Goal: Task Accomplishment & Management: Use online tool/utility

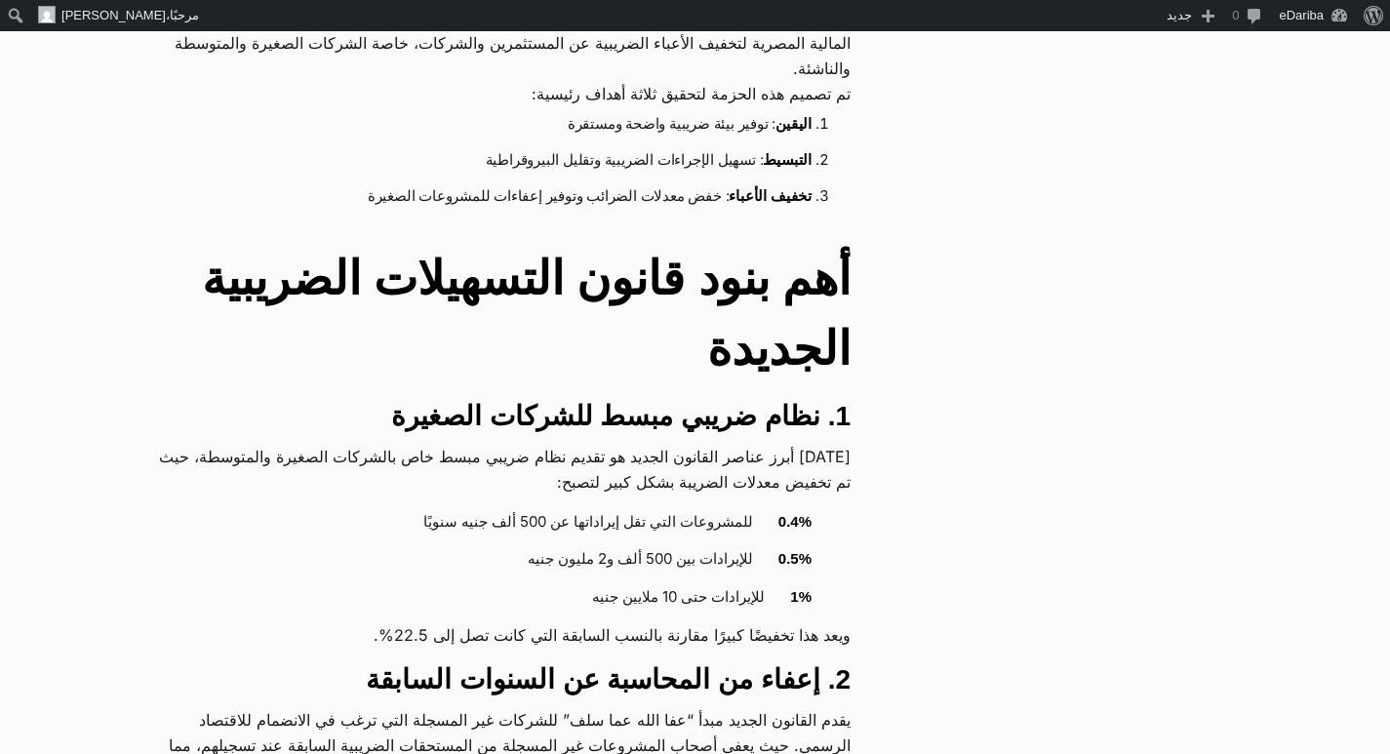
scroll to position [1073, 0]
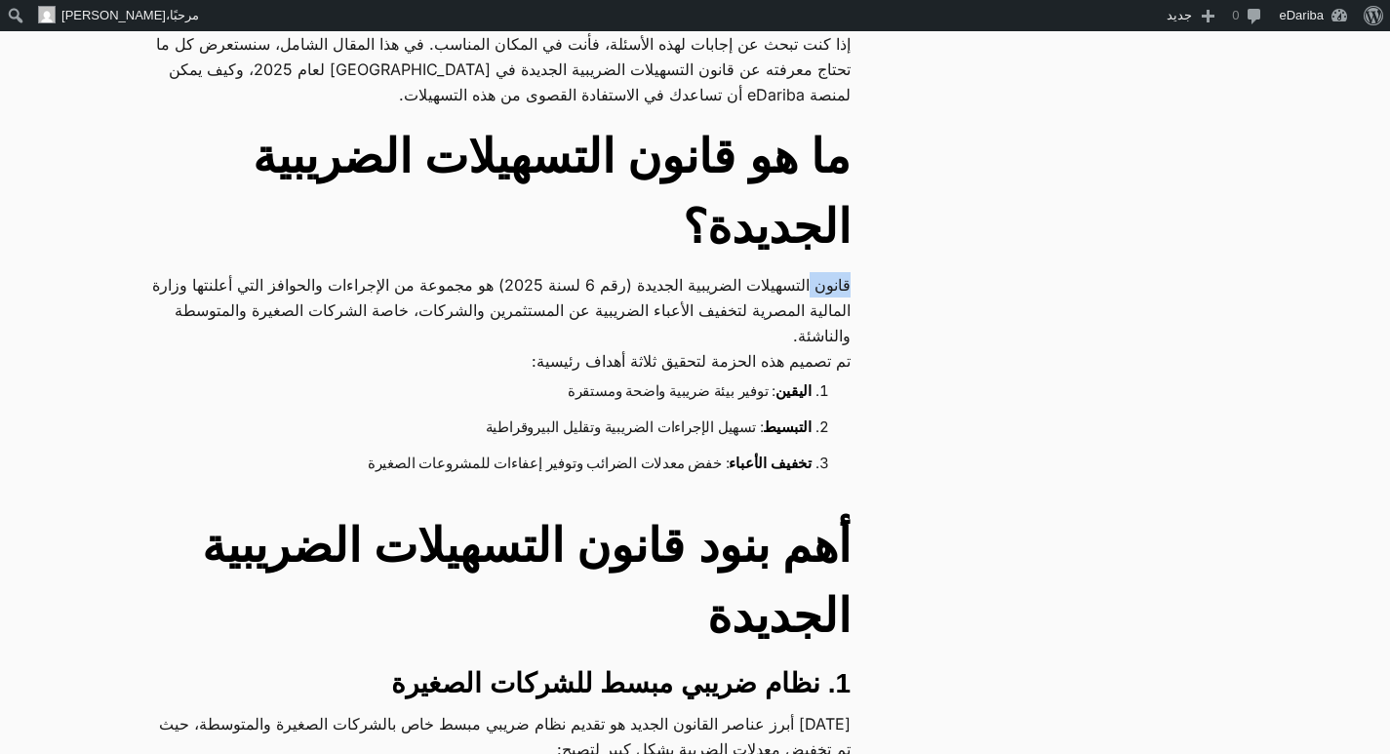
drag, startPoint x: 862, startPoint y: 281, endPoint x: 804, endPoint y: 282, distance: 58.5
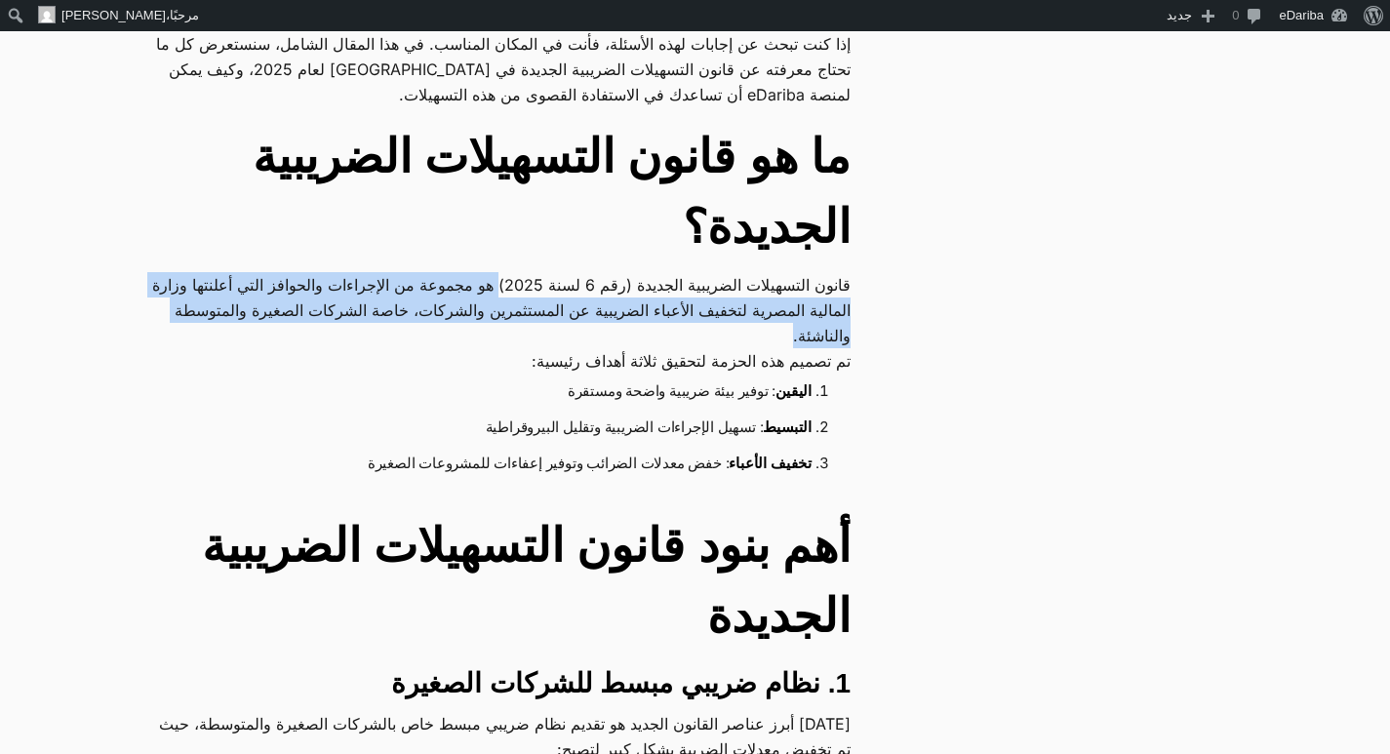
drag, startPoint x: 484, startPoint y: 282, endPoint x: 304, endPoint y: 325, distance: 184.5
click at [304, 325] on p "قانون التسهيلات الضريبية الجديدة (رقم 6 لسنة 2025) هو مجموعة من الإجراءات والحو…" at bounding box center [501, 310] width 698 height 76
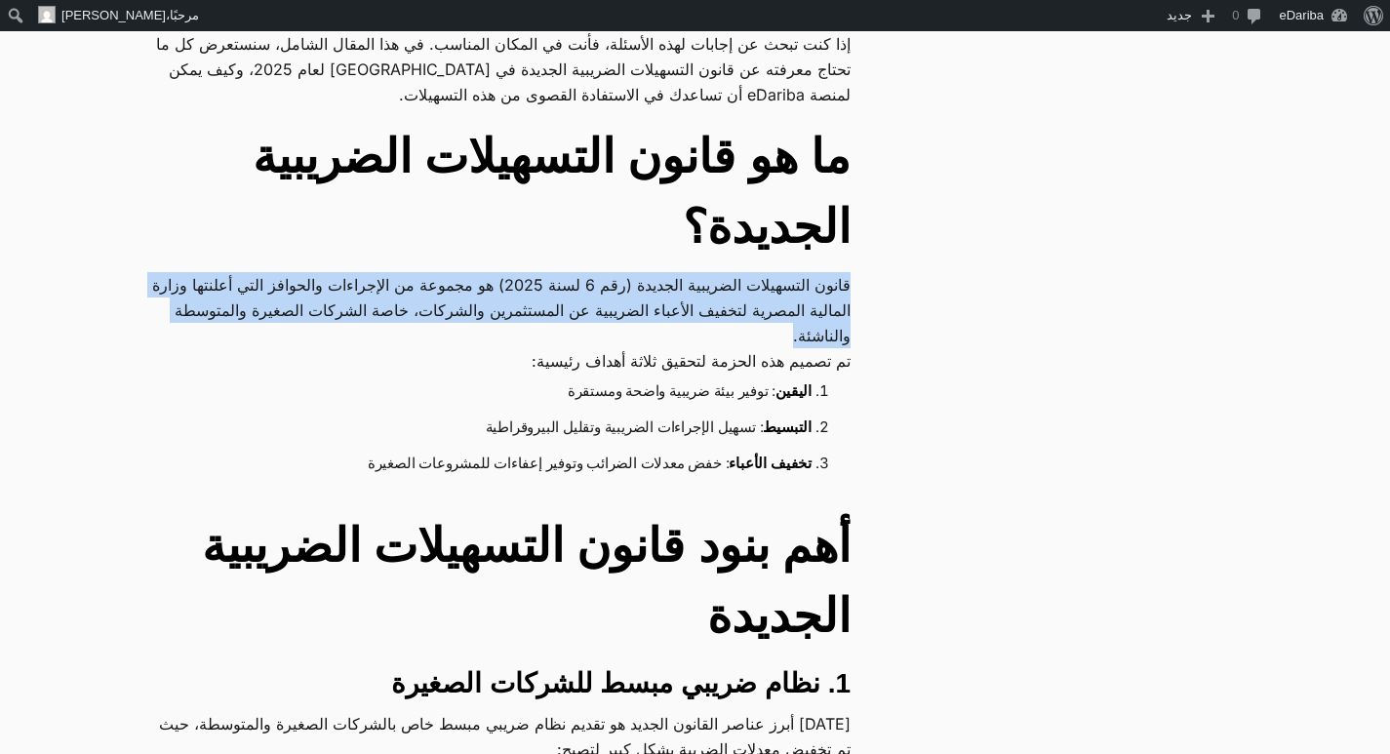
drag, startPoint x: 861, startPoint y: 283, endPoint x: 666, endPoint y: 331, distance: 200.8
copy p "قانون التسهيلات الضريبية الجديدة (رقم 6 لسنة 2025) هو مجموعة من الإجراءات والحو…"
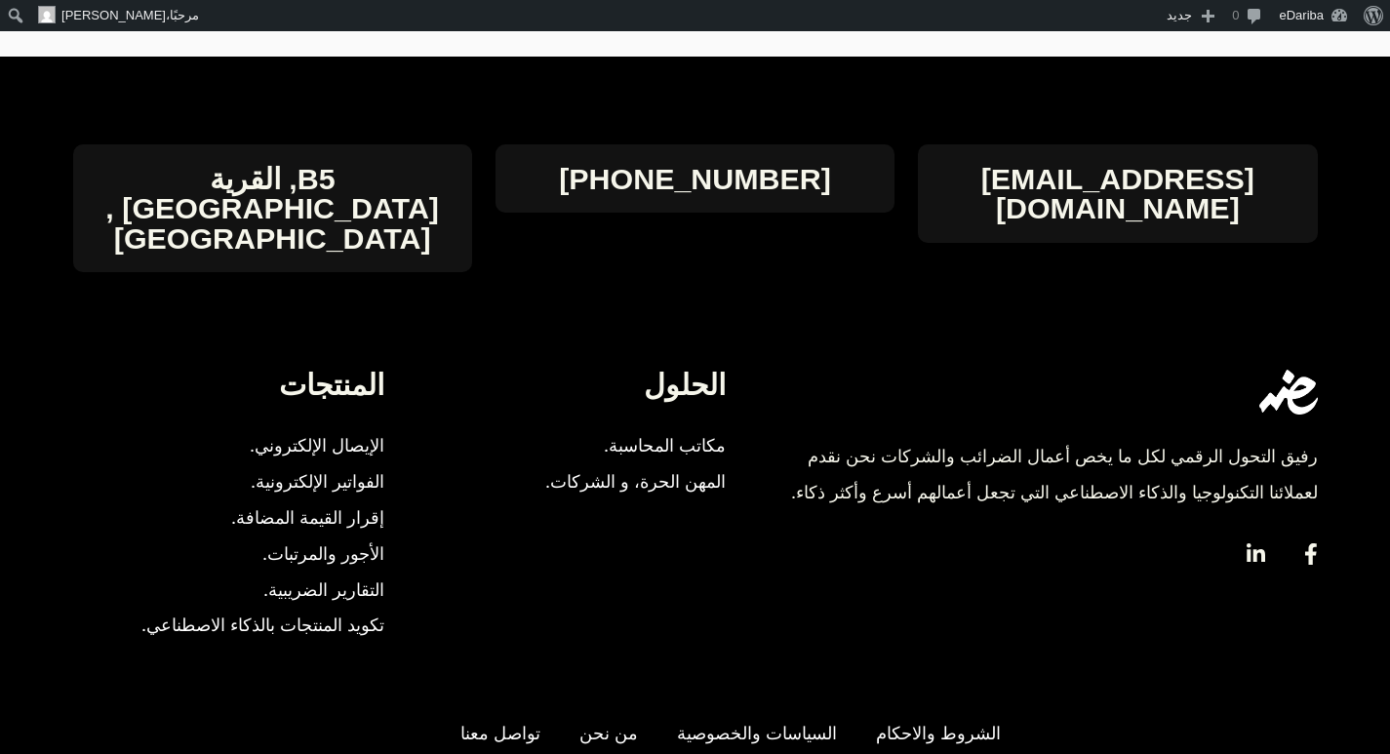
scroll to position [5852, 0]
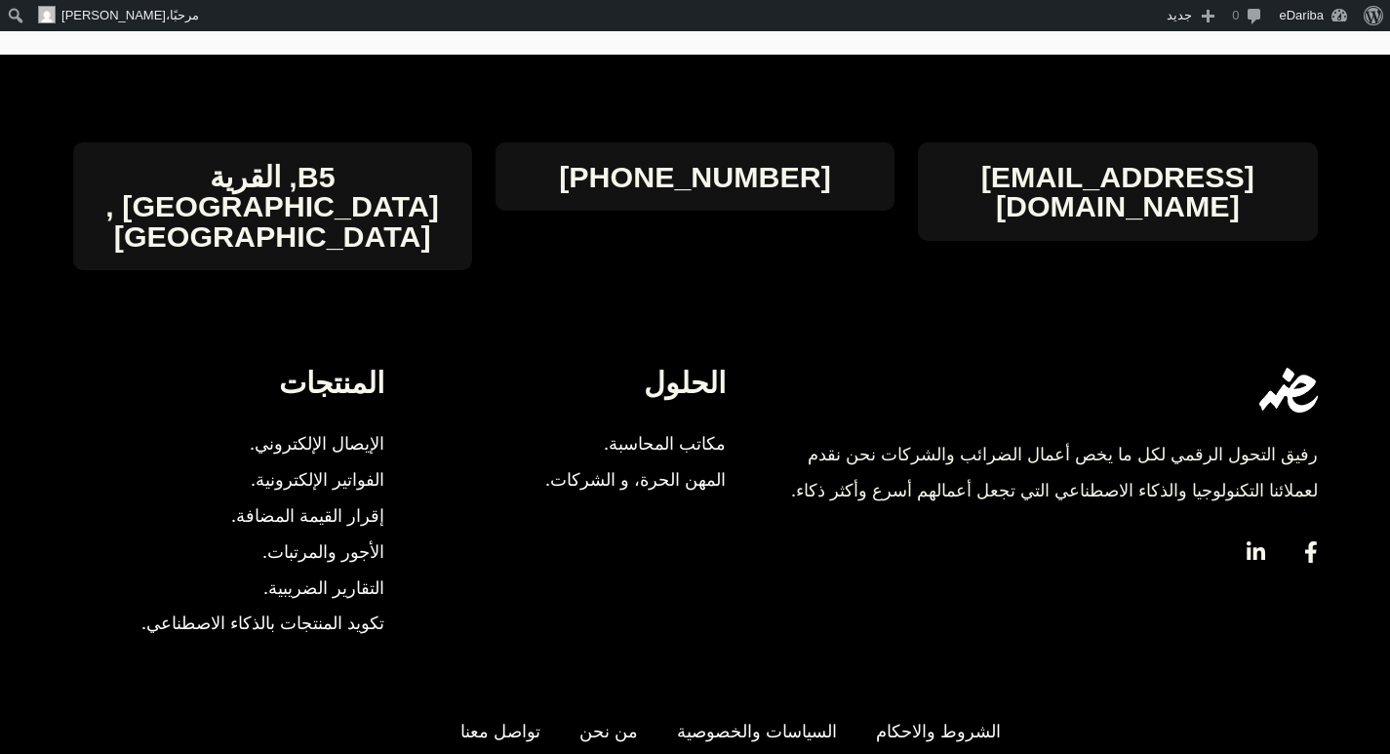
click at [299, 606] on span "تكويد المنتجات بالذكاء الاصطناعي." at bounding box center [262, 624] width 243 height 36
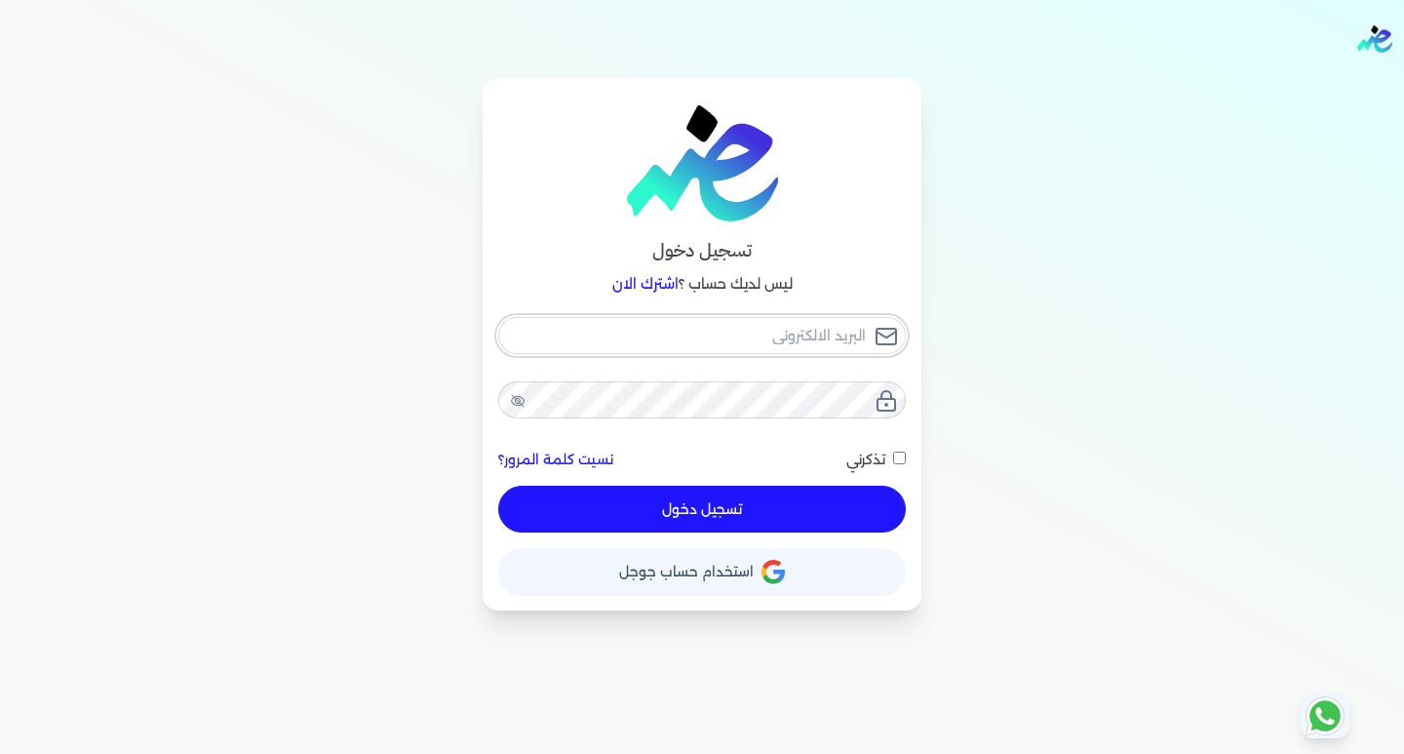
type input "hello@ensoulify.com"
click at [789, 500] on button "تسجيل دخول" at bounding box center [702, 509] width 408 height 47
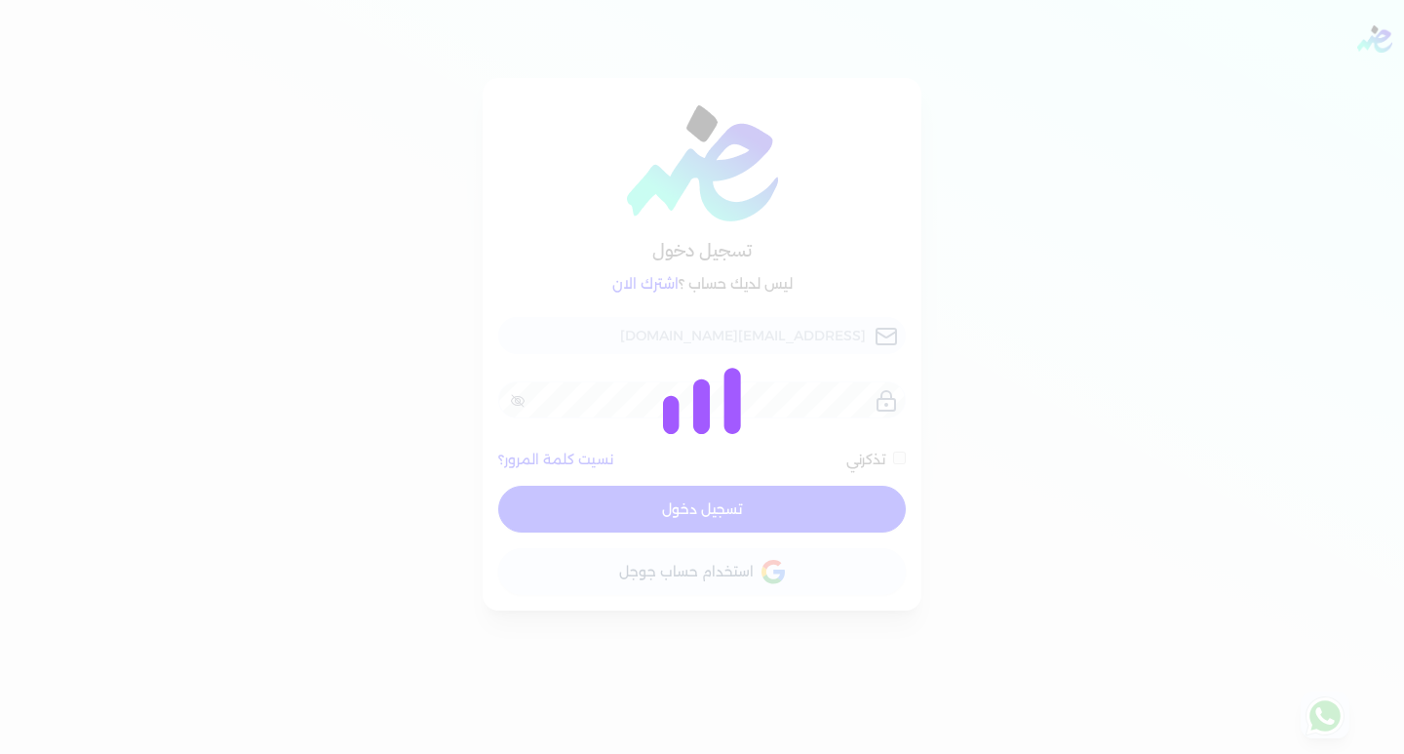
checkbox input "false"
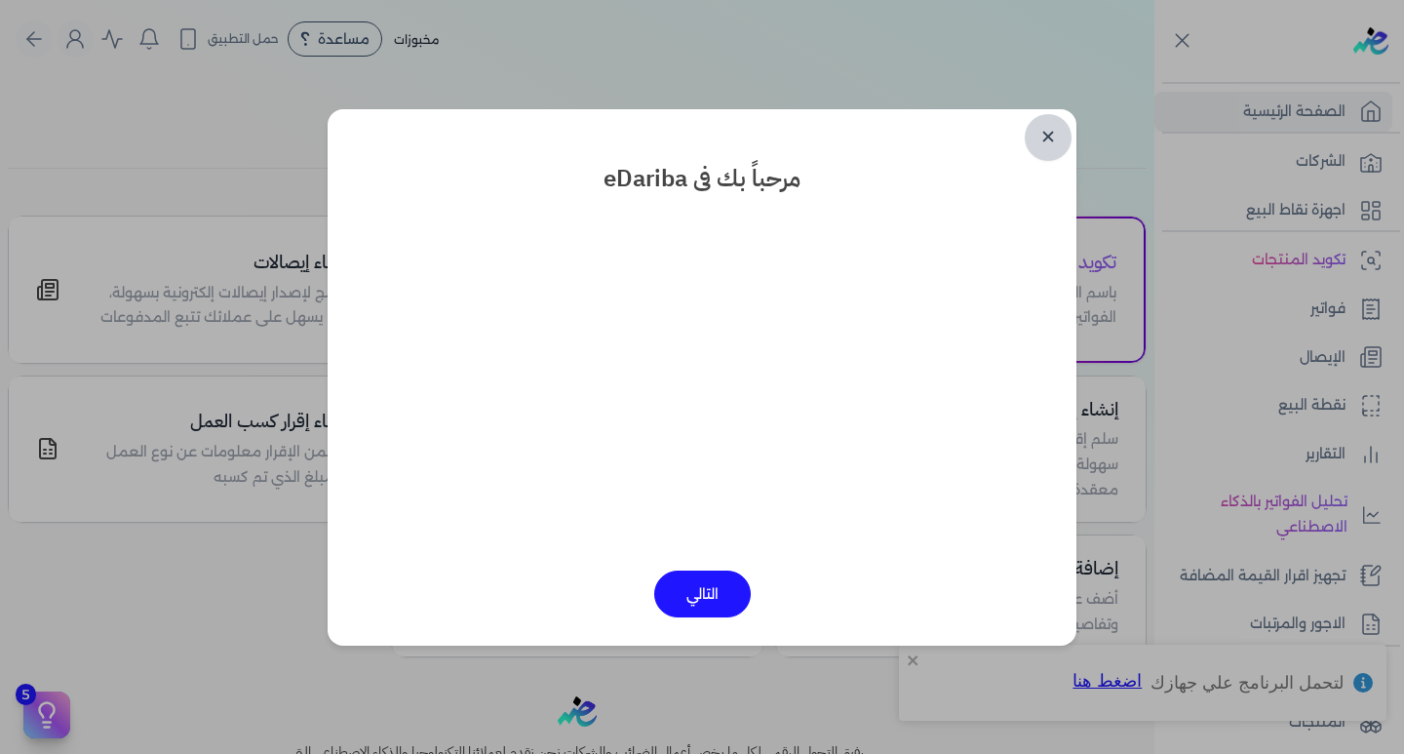
click at [1060, 134] on link "✕" at bounding box center [1048, 137] width 47 height 47
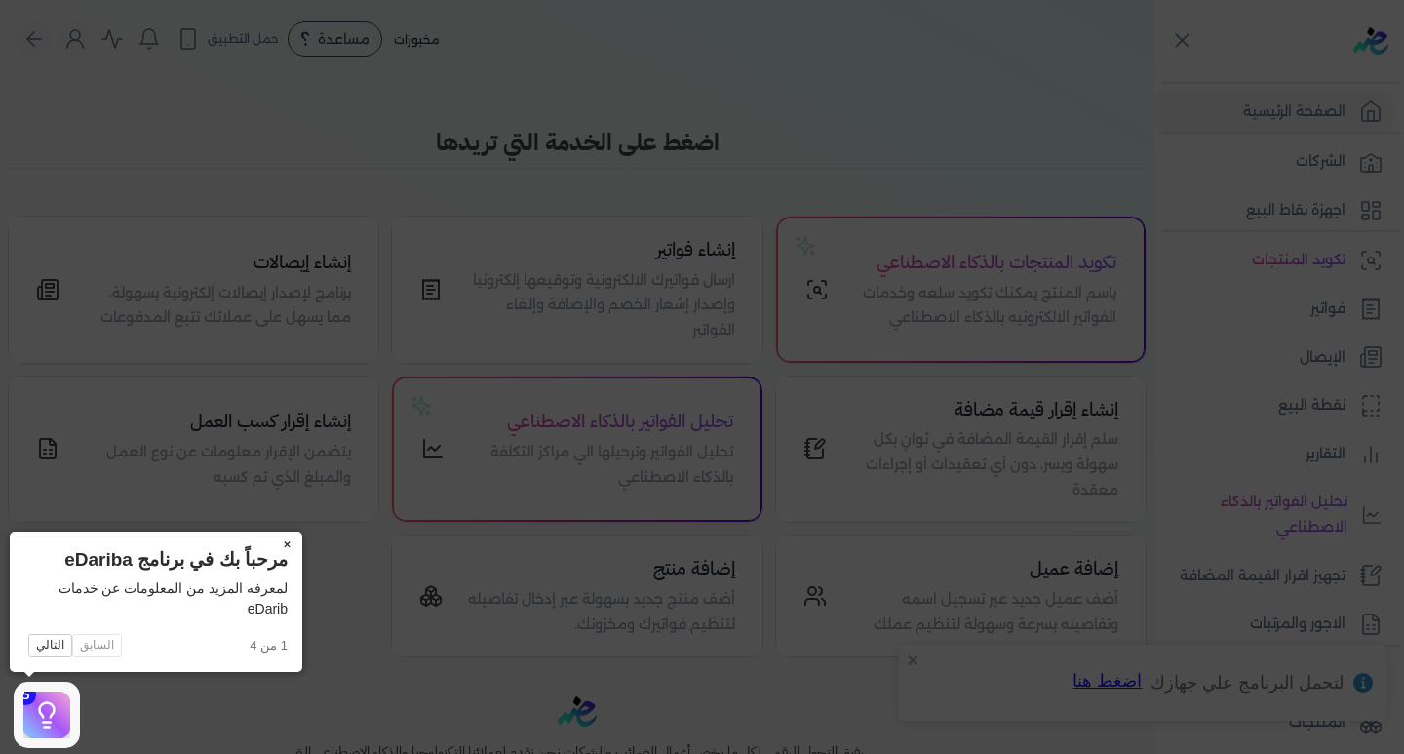
click at [285, 553] on button "×" at bounding box center [286, 545] width 31 height 27
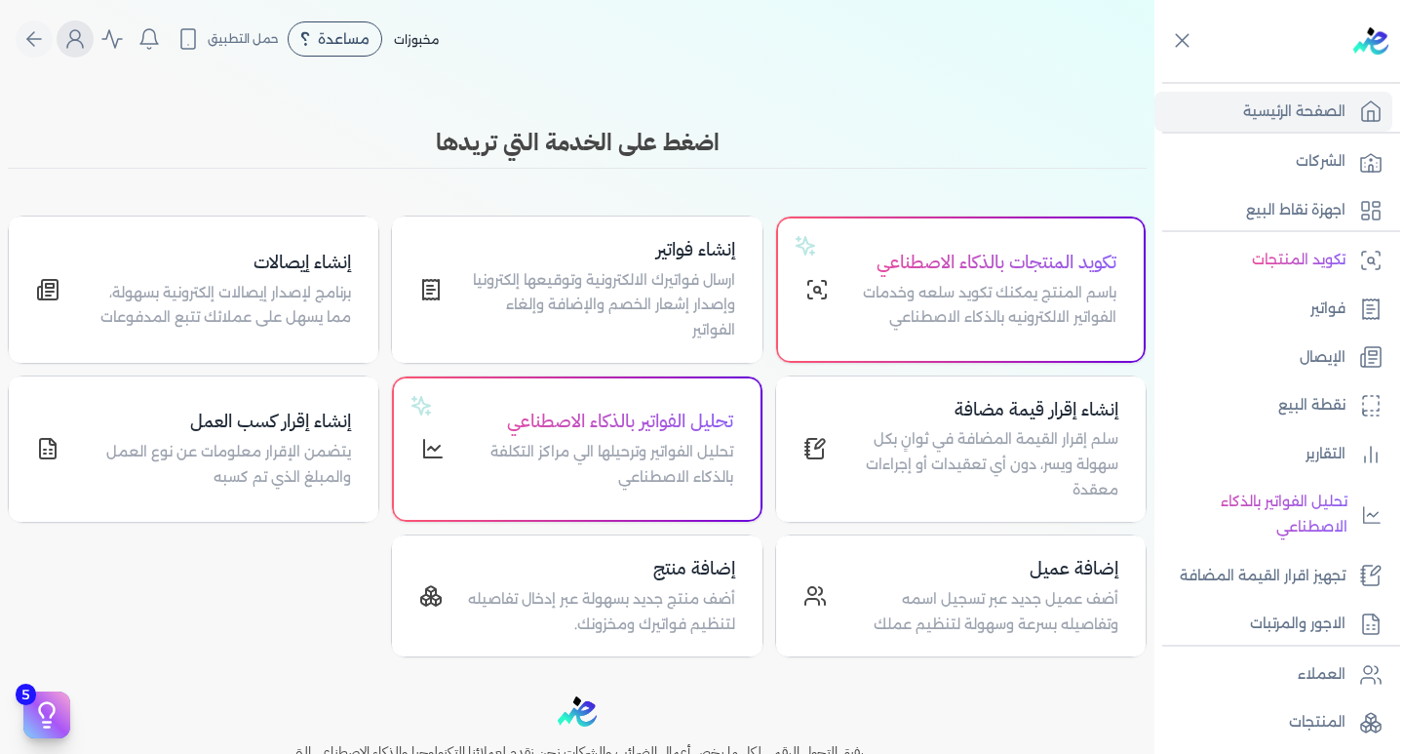
click at [87, 22] on button "Global" at bounding box center [75, 38] width 37 height 37
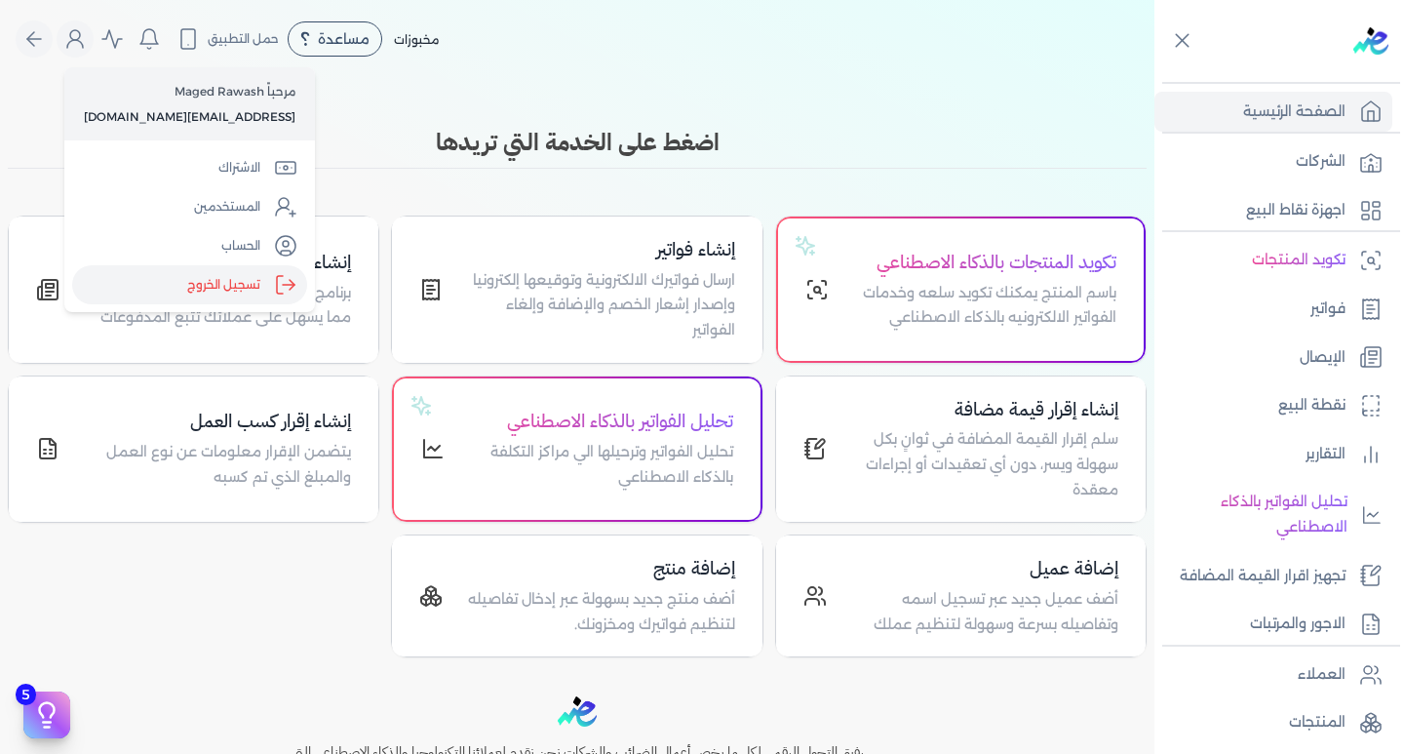
click at [195, 288] on label "تسجيل الخروج" at bounding box center [189, 284] width 235 height 39
click at [1155, 78] on input "Close" at bounding box center [1155, 78] width 0 height 0
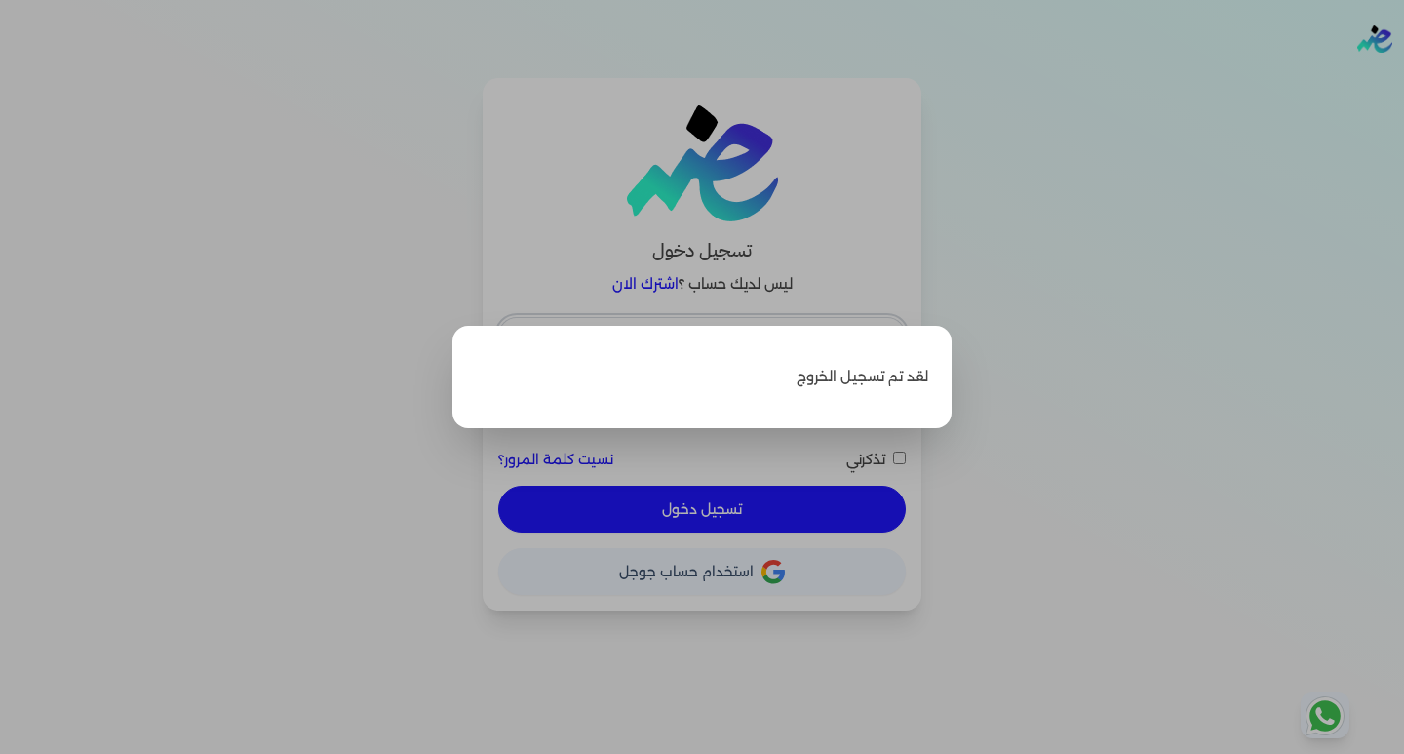
type input "hello@ensoulify.com"
click at [1088, 376] on label "Close" at bounding box center [702, 377] width 1404 height 754
click at [1403, 78] on input "Close" at bounding box center [1404, 78] width 0 height 0
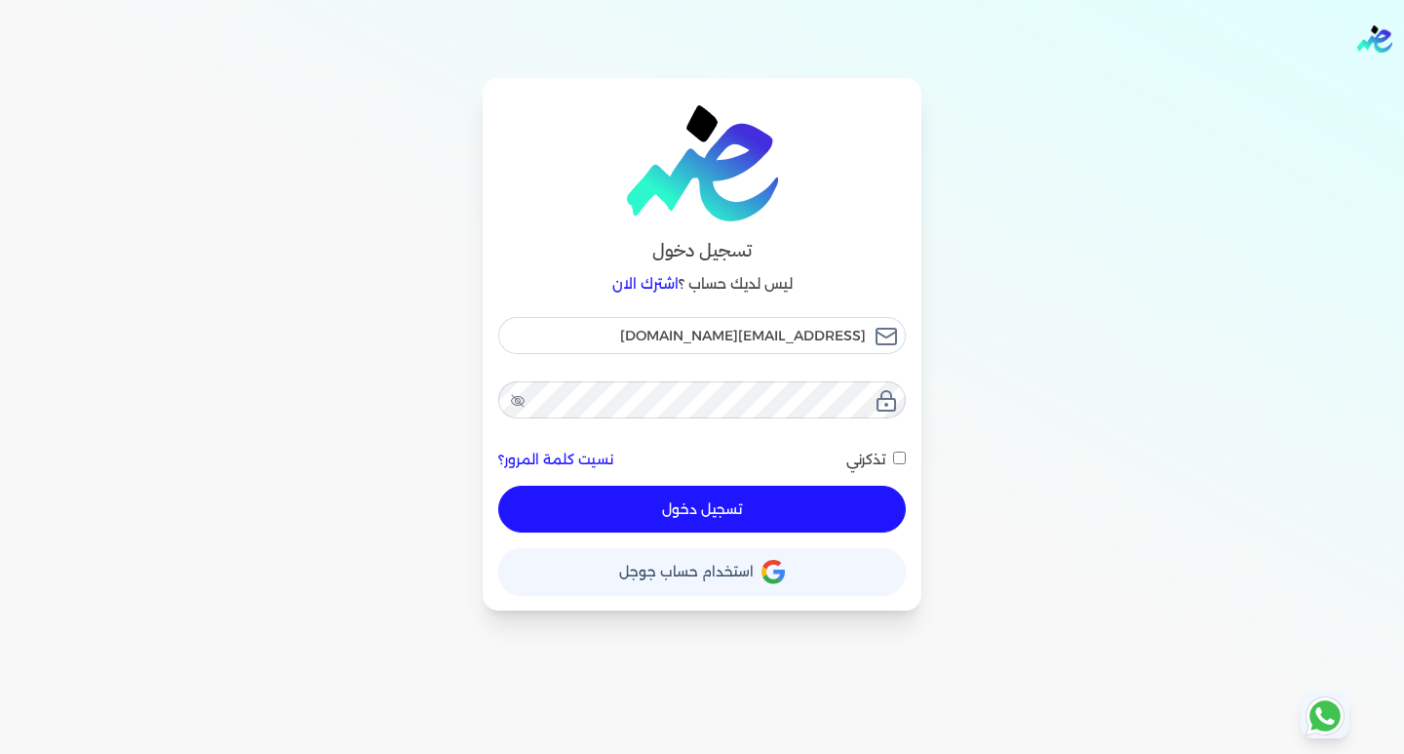
click at [712, 519] on button "تسجيل دخول" at bounding box center [702, 509] width 408 height 47
checkbox input "false"
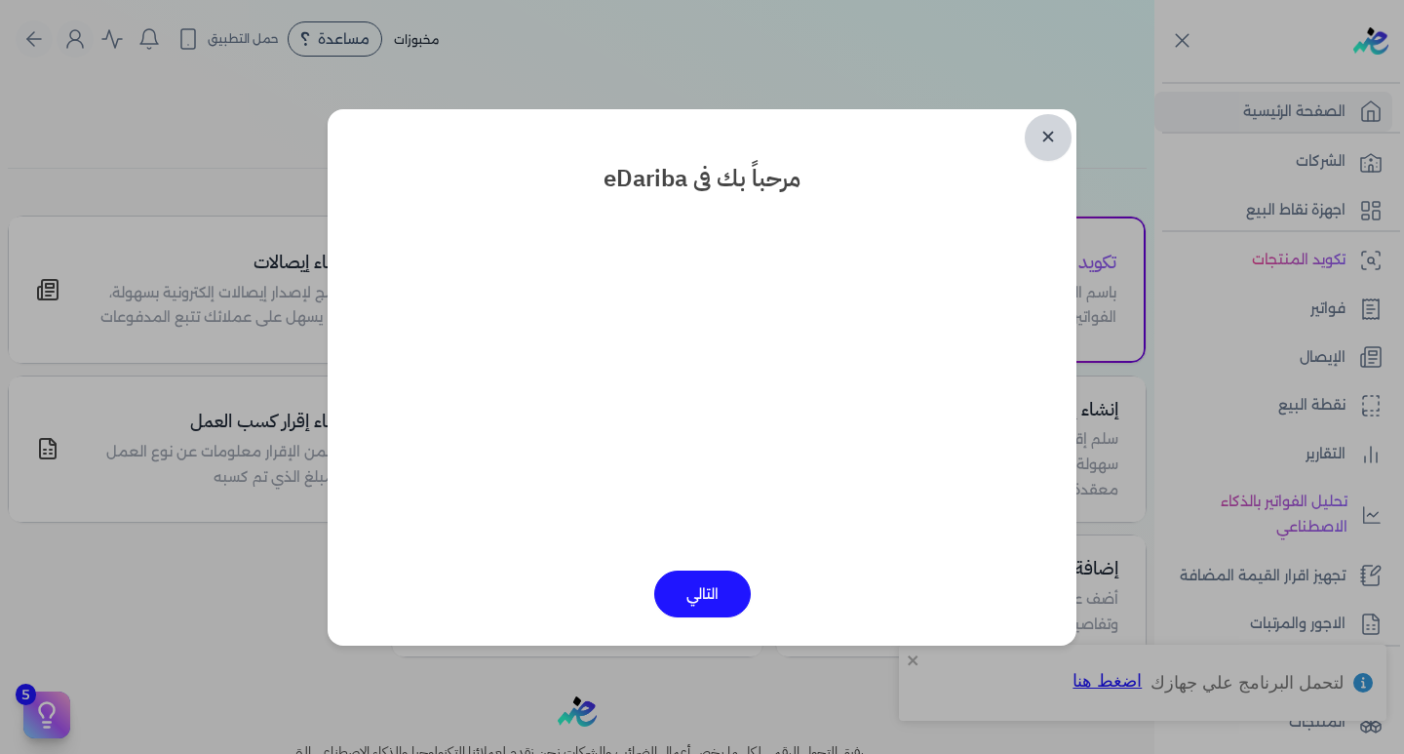
click at [1049, 138] on link "✕" at bounding box center [1048, 137] width 47 height 47
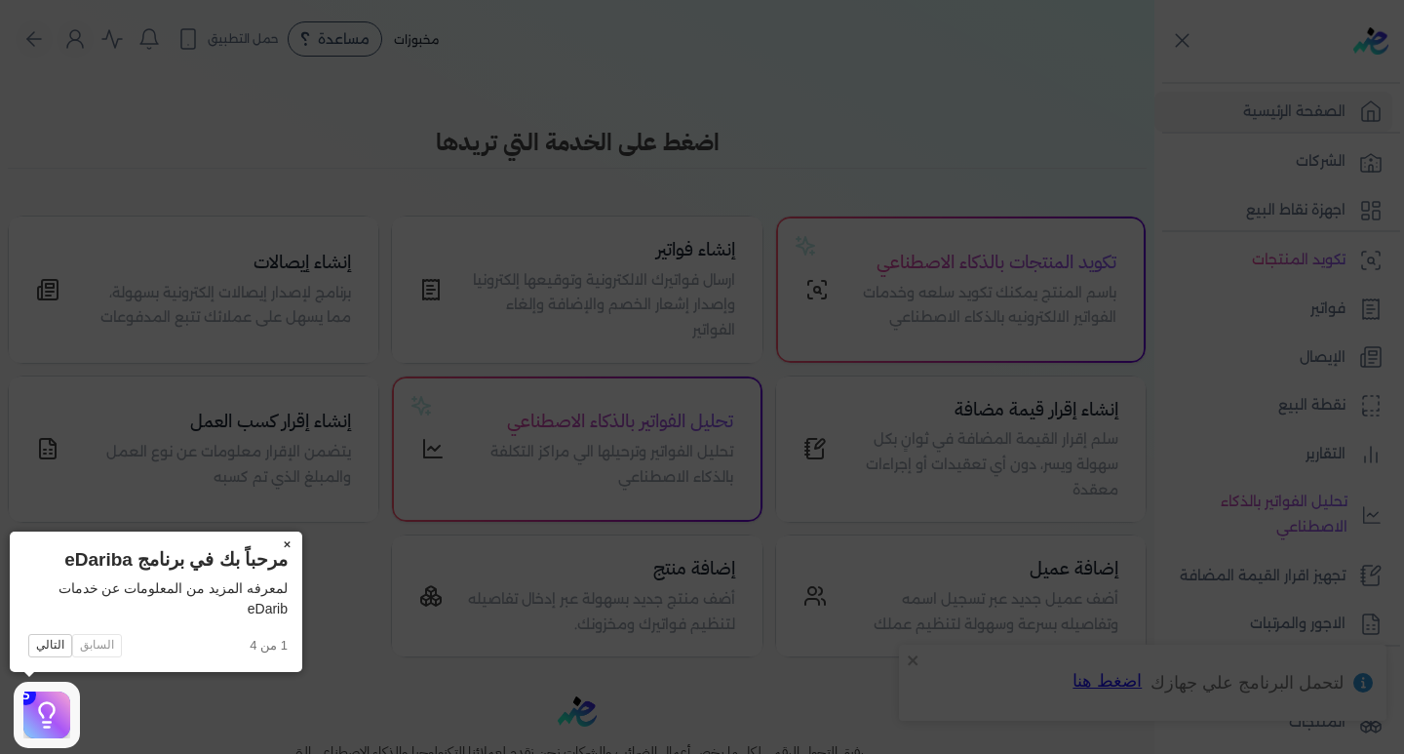
click at [285, 540] on button "×" at bounding box center [286, 545] width 31 height 27
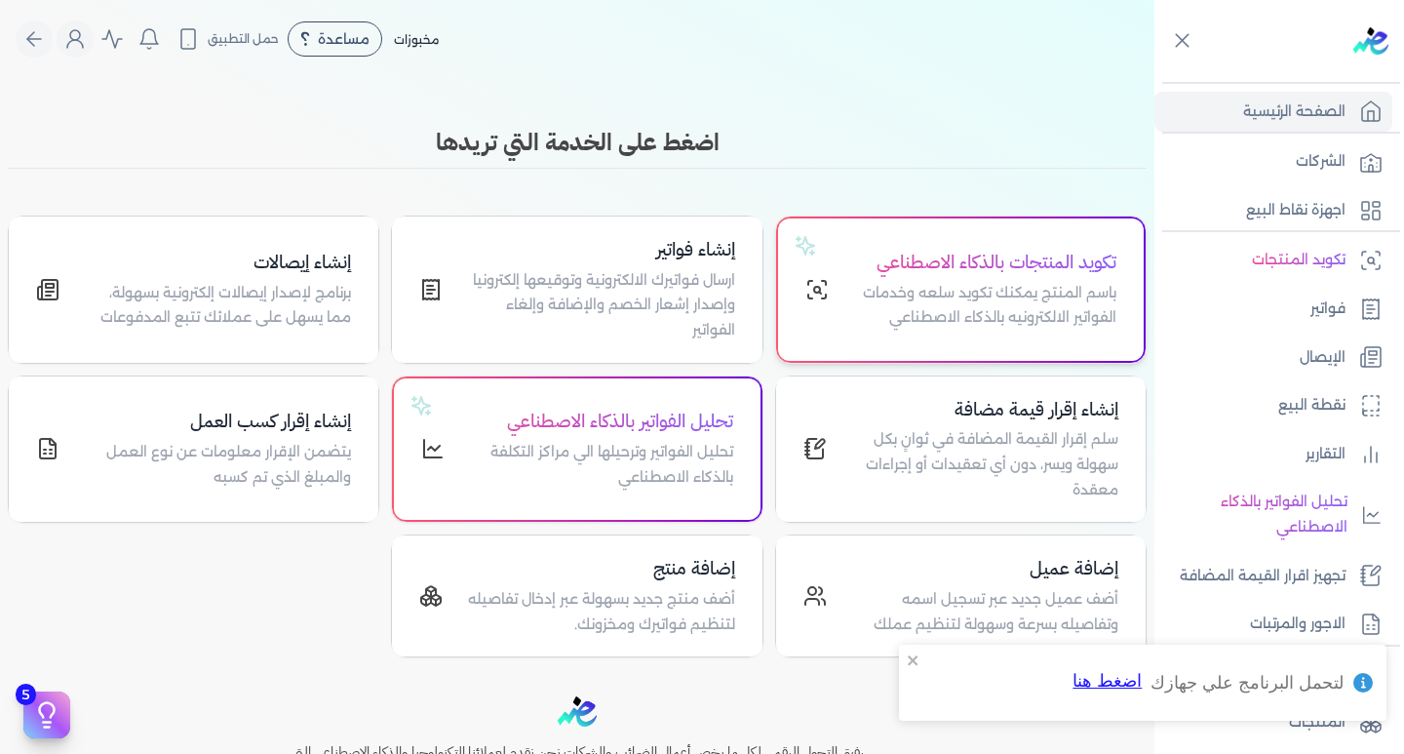
click at [883, 270] on h4 "تكويد المنتجات بالذكاء الاصطناعي" at bounding box center [984, 263] width 264 height 28
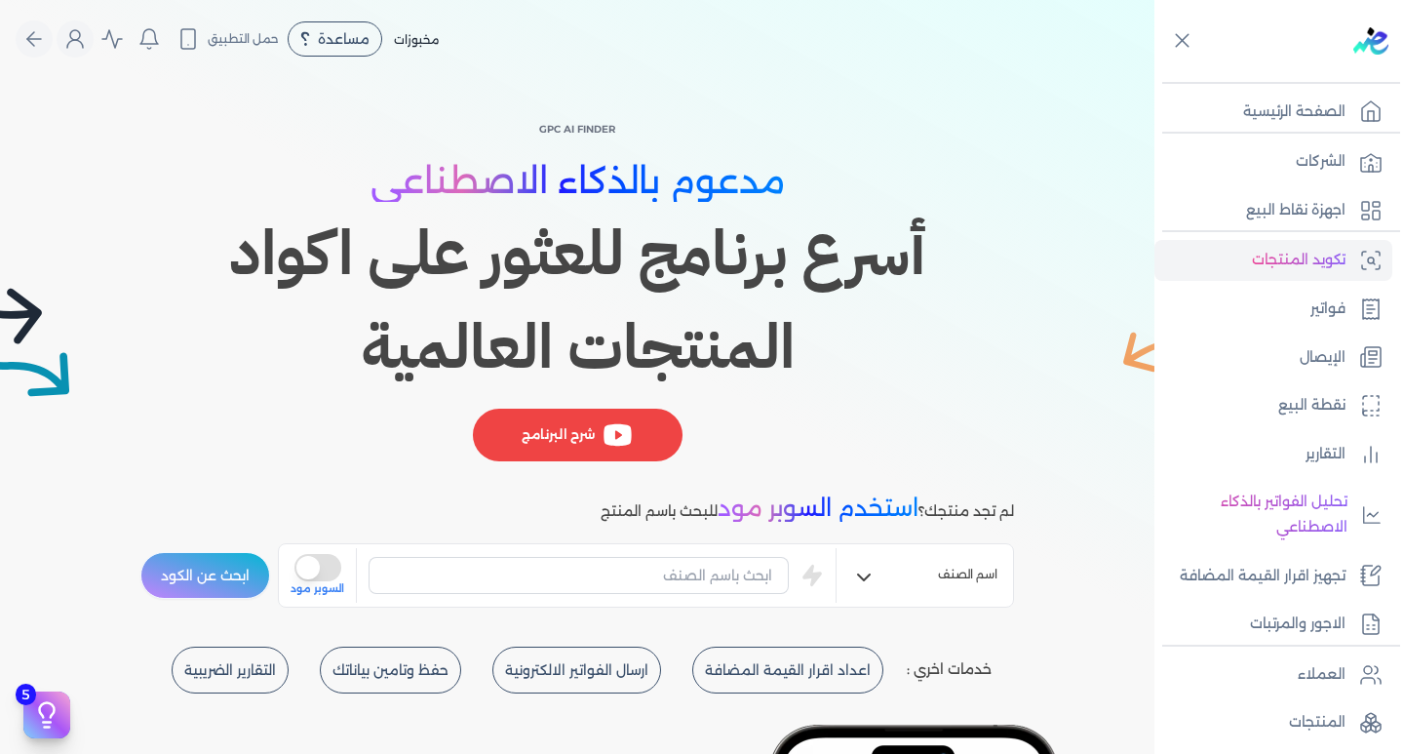
scroll to position [195, 0]
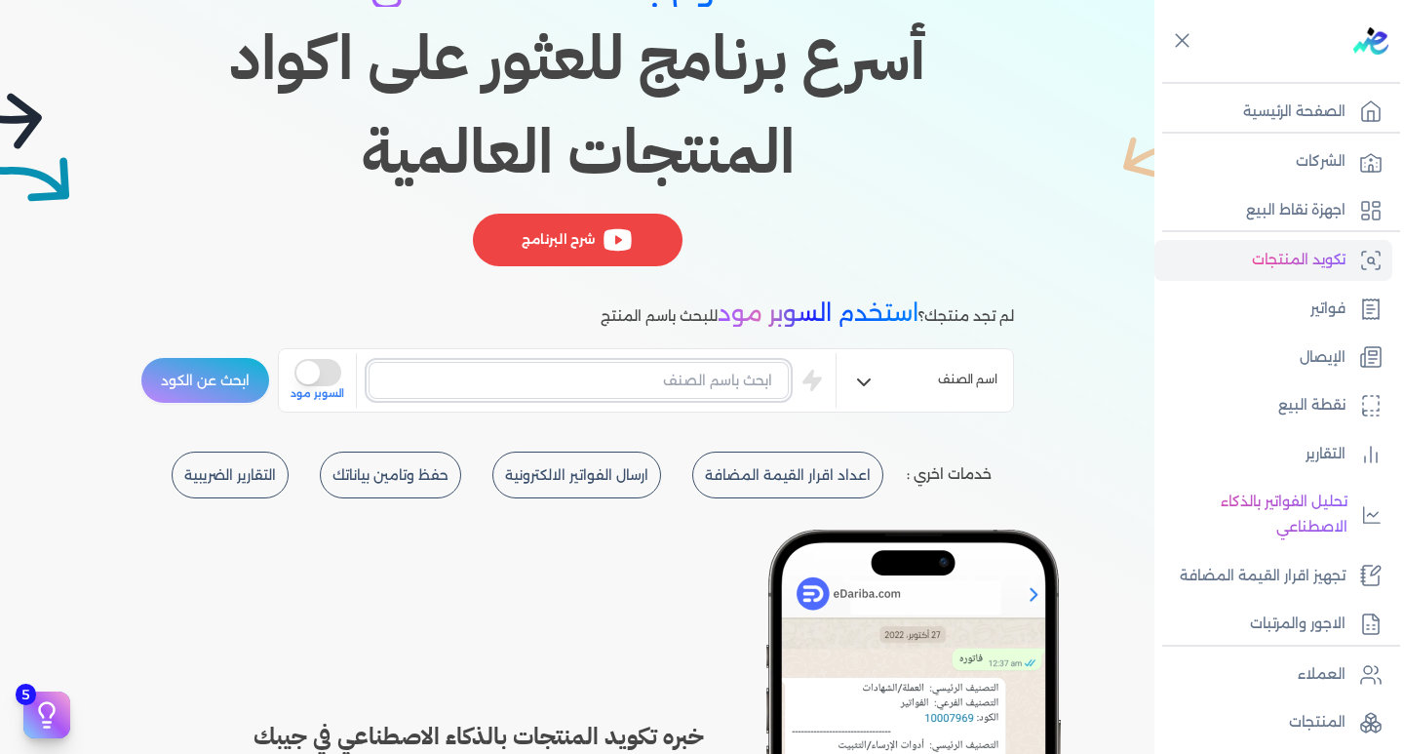
click at [693, 365] on input "text" at bounding box center [579, 380] width 420 height 37
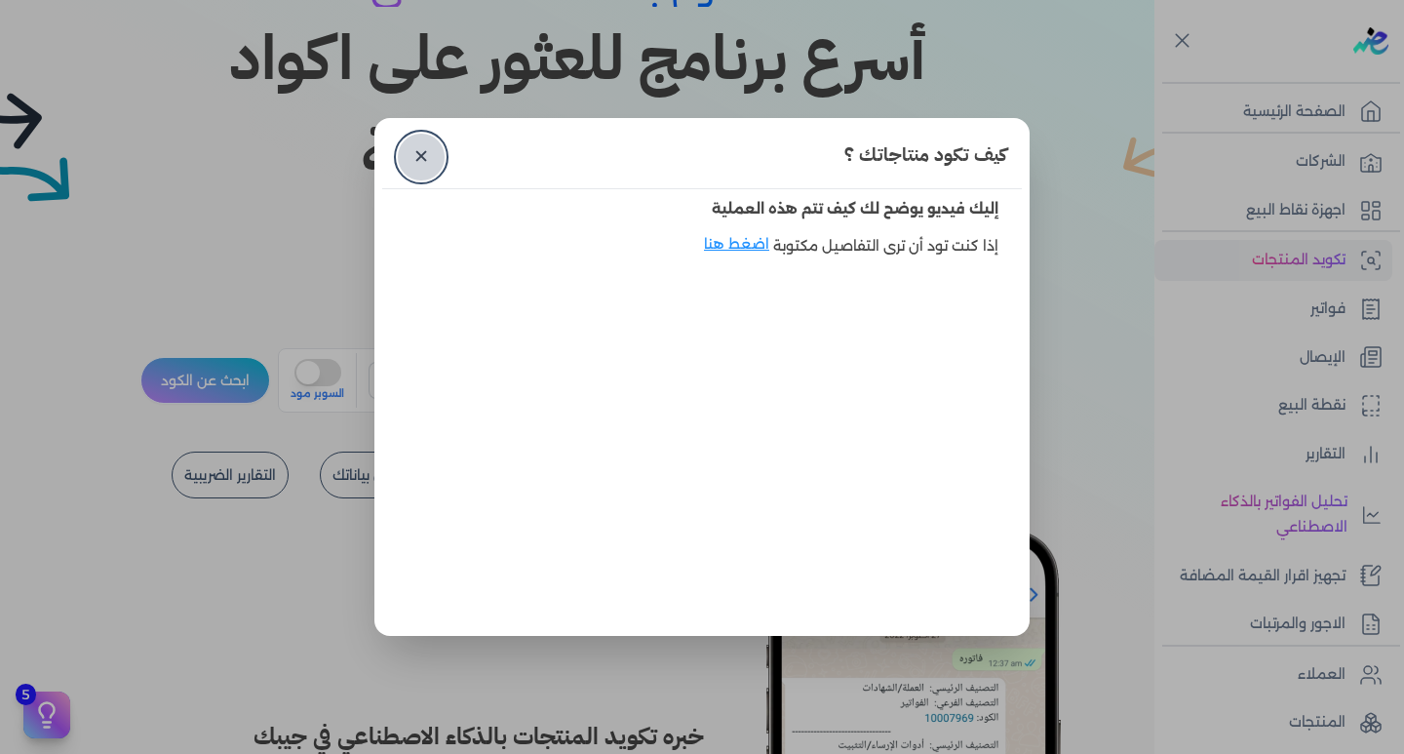
click at [407, 153] on link "✕" at bounding box center [421, 157] width 47 height 47
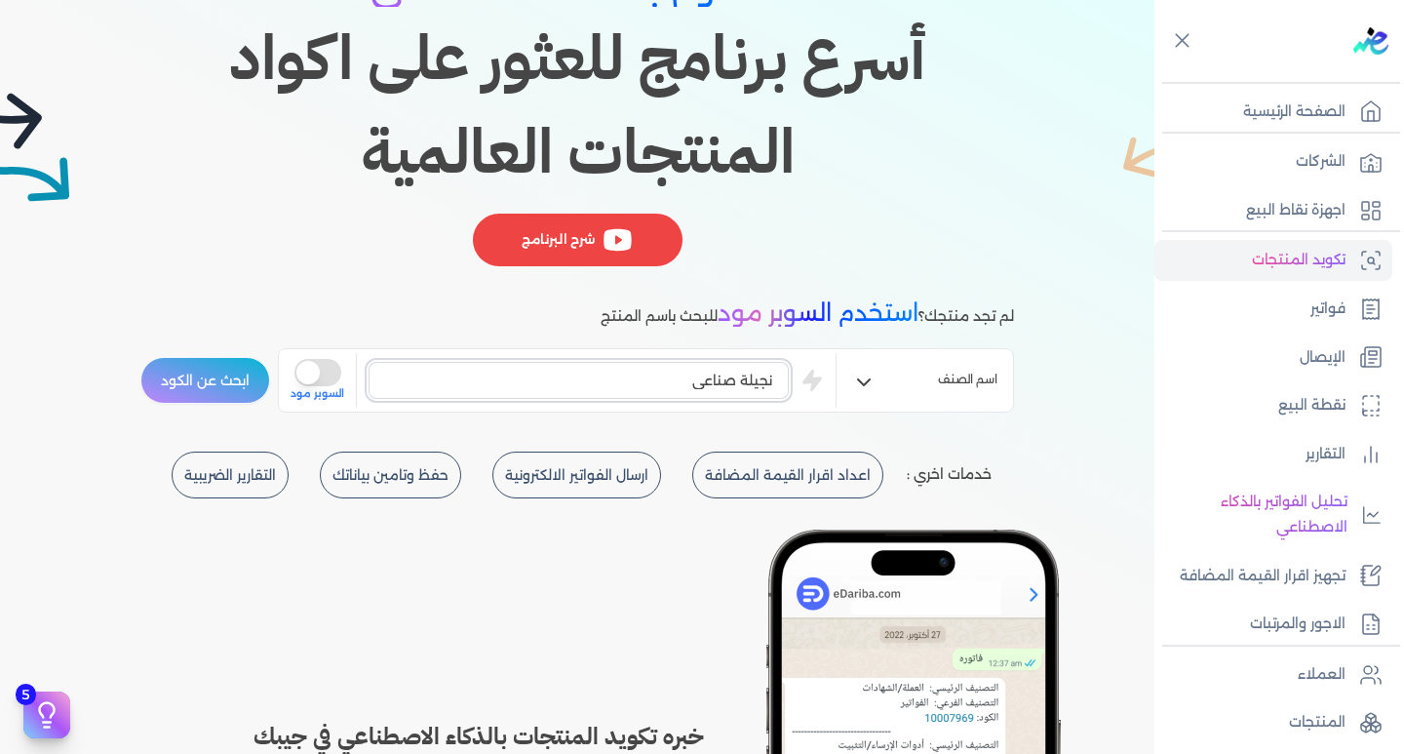
click at [140, 357] on button "ابحث عن الكود" at bounding box center [205, 380] width 130 height 47
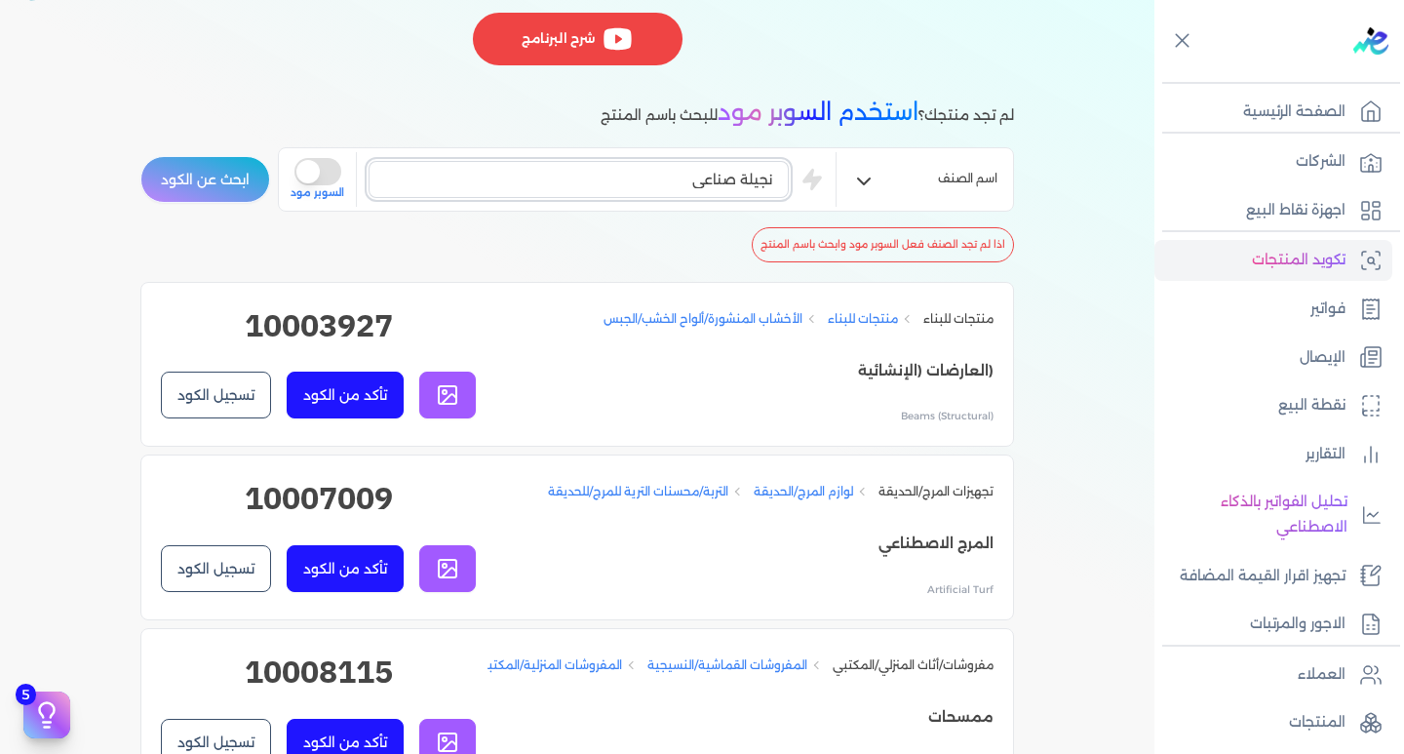
scroll to position [293, 0]
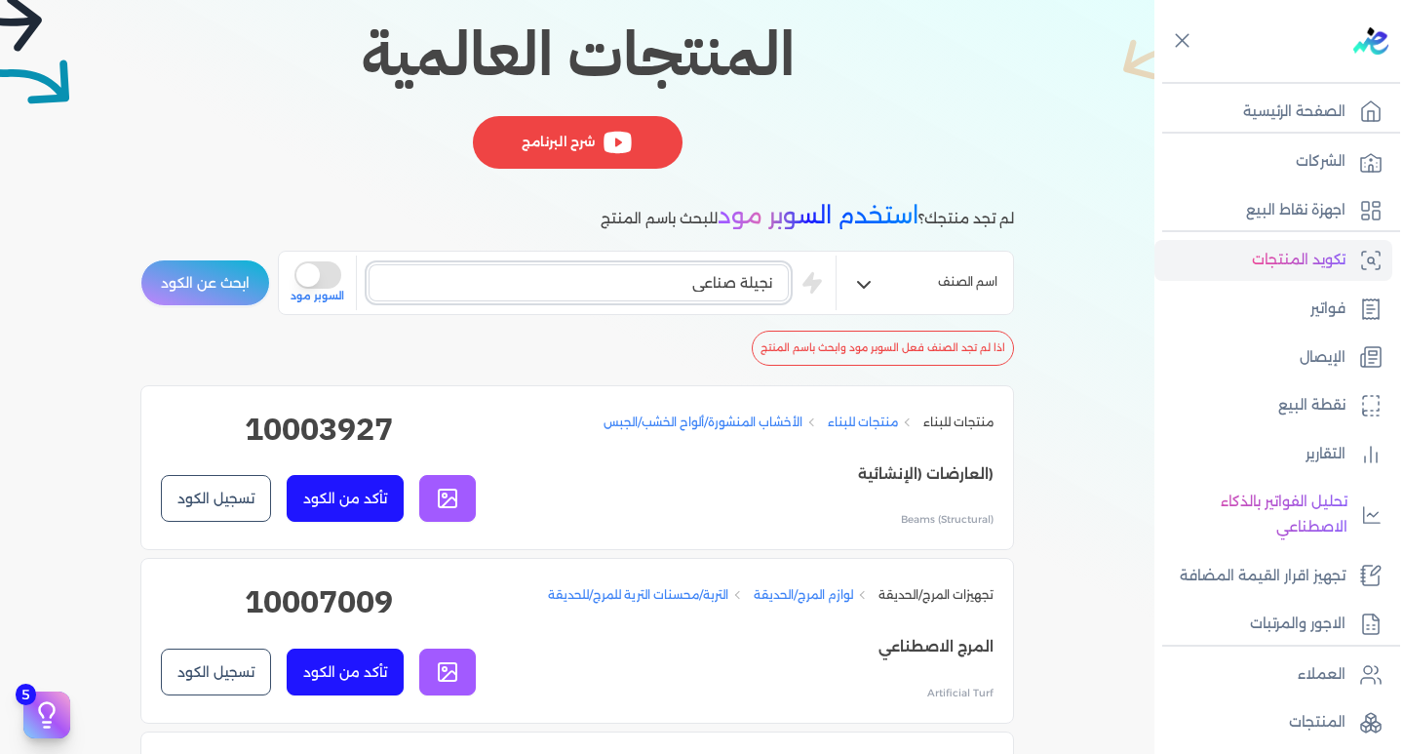
click at [643, 288] on input "نجيلة صناعي" at bounding box center [579, 282] width 420 height 37
click at [654, 290] on input "نجيلة صناعي" at bounding box center [579, 282] width 420 height 37
type input "ن"
click at [140, 259] on button "ابحث عن الكود" at bounding box center [205, 282] width 130 height 47
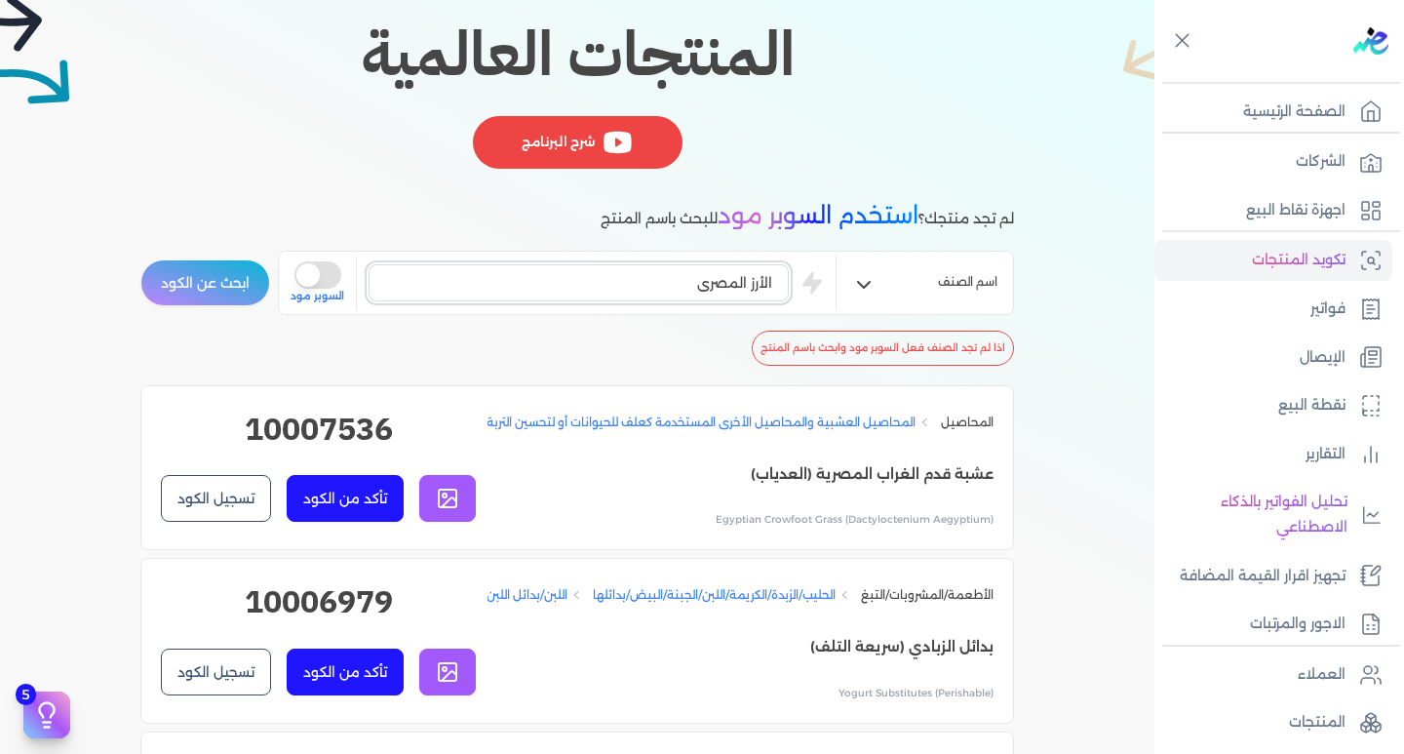
scroll to position [0, 0]
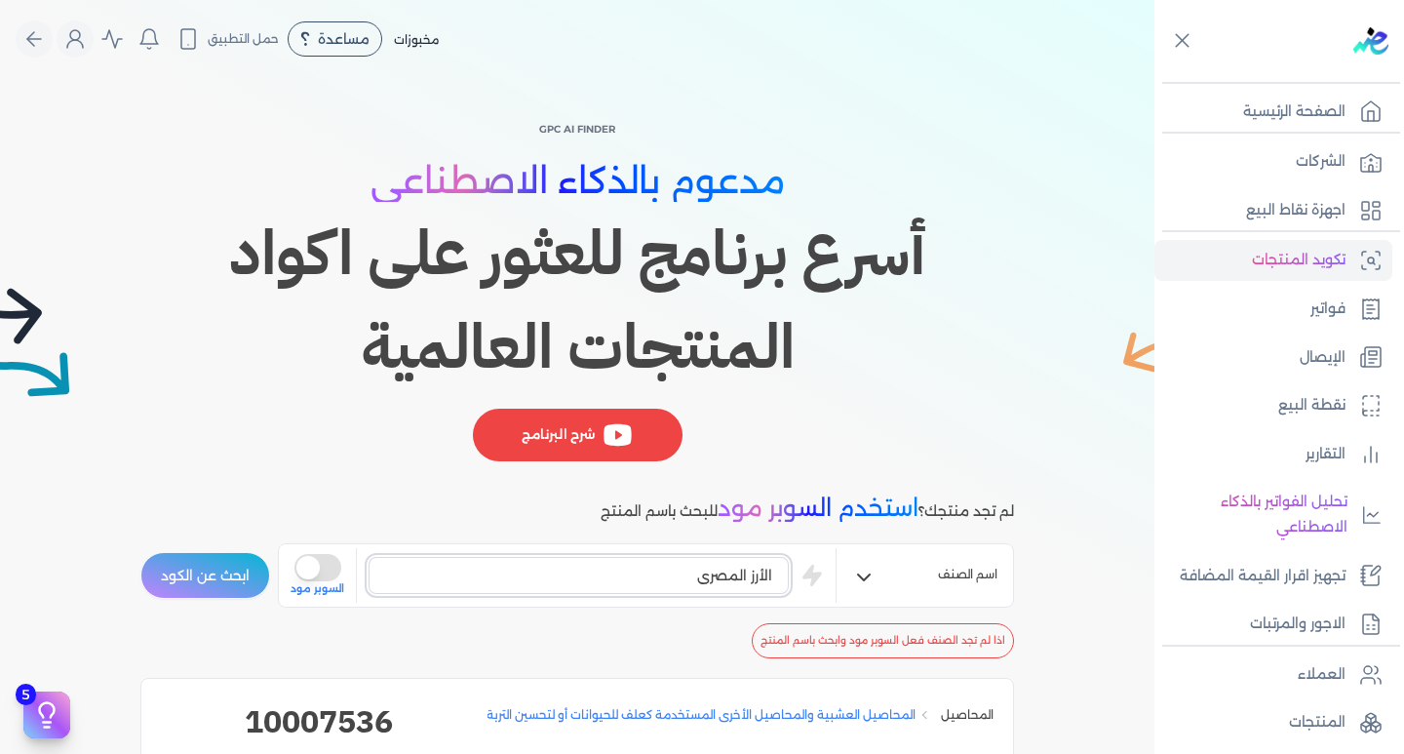
click at [644, 570] on input "الأرز المصري" at bounding box center [579, 575] width 420 height 37
type input "ا"
type input "نجيلة صناعي"
click at [140, 552] on button "ابحث عن الكود" at bounding box center [205, 575] width 130 height 47
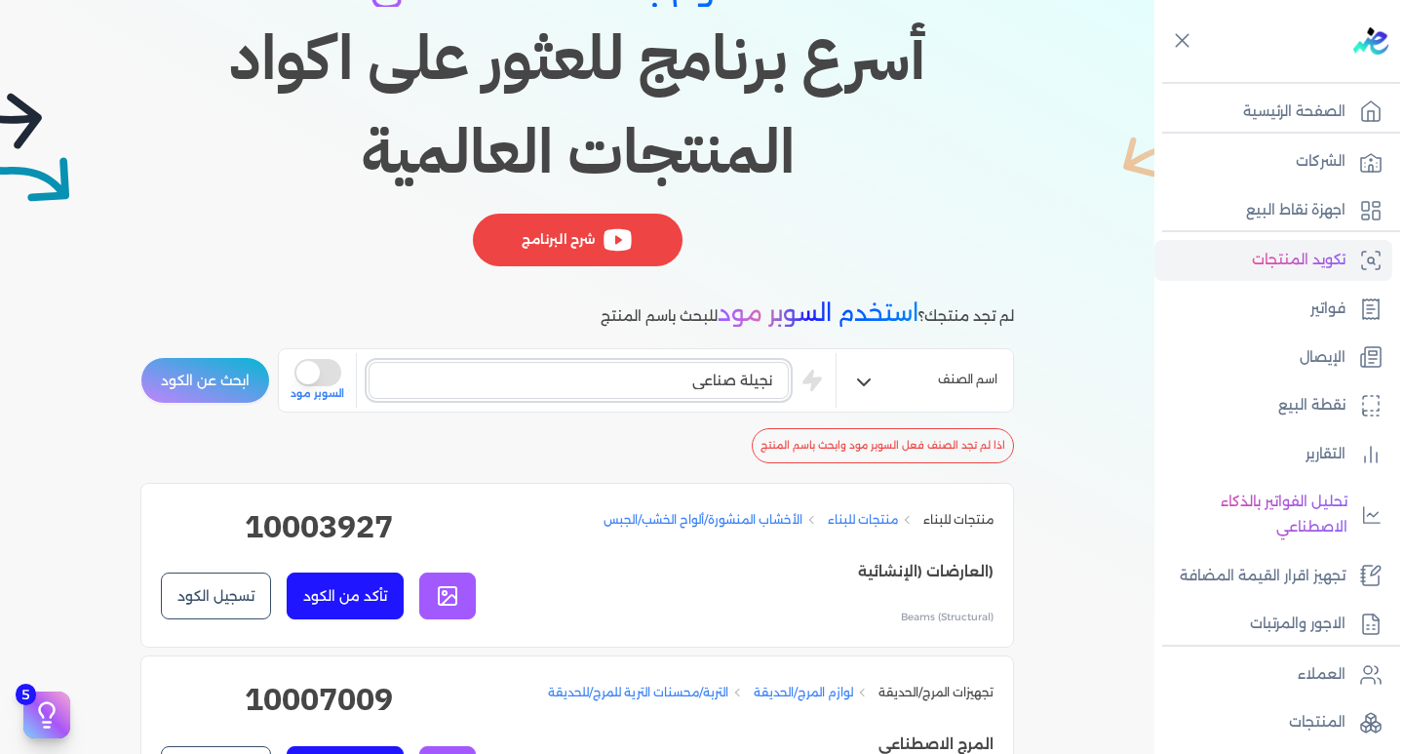
scroll to position [390, 0]
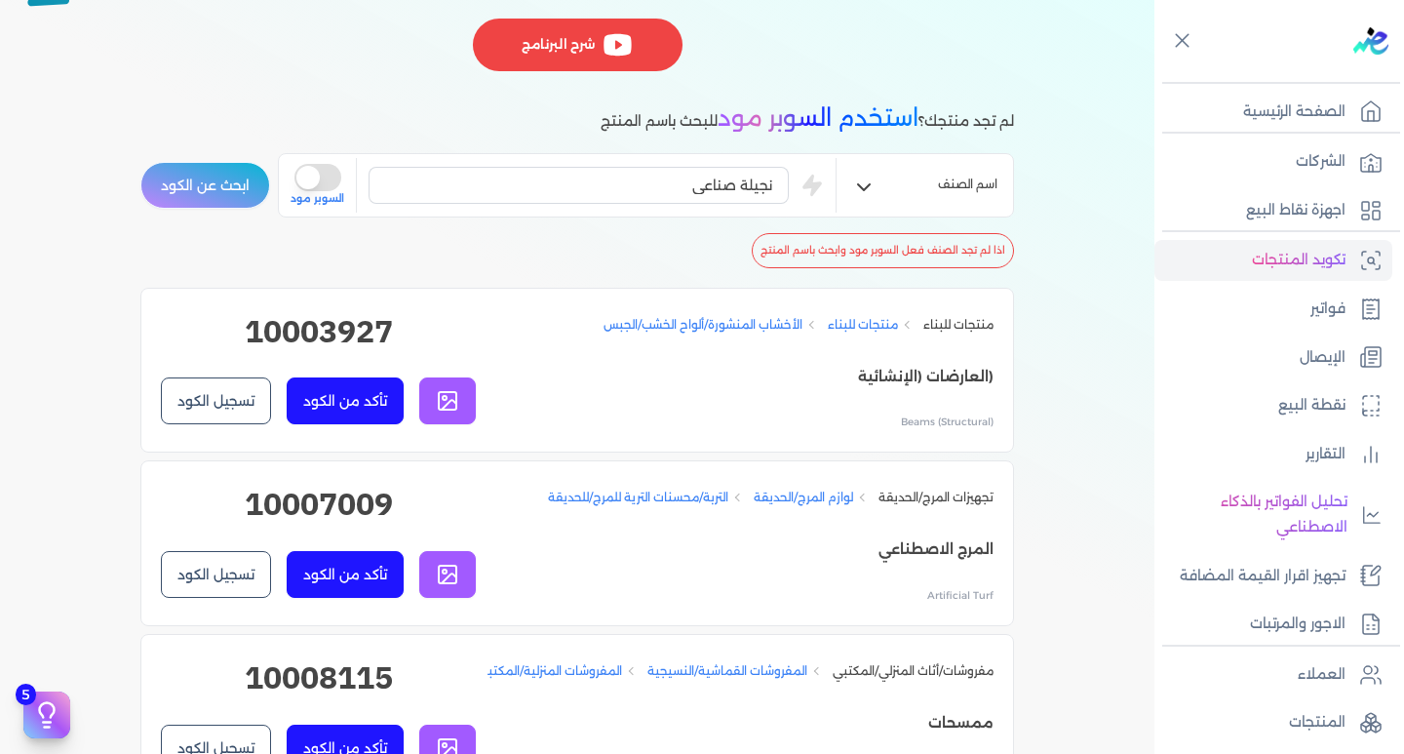
click at [876, 194] on icon "button" at bounding box center [863, 187] width 23 height 23
click at [897, 236] on span "اسم الصنف" at bounding box center [937, 239] width 122 height 18
click at [688, 251] on div "اذا لم تجد الصنف فعل السوبر مود وابحث باسم المنتج" at bounding box center [577, 242] width 874 height 51
click at [1170, 46] on div at bounding box center [1284, 41] width 242 height 82
click at [1261, 219] on p "اجهزة نقاط البيع" at bounding box center [1295, 210] width 99 height 25
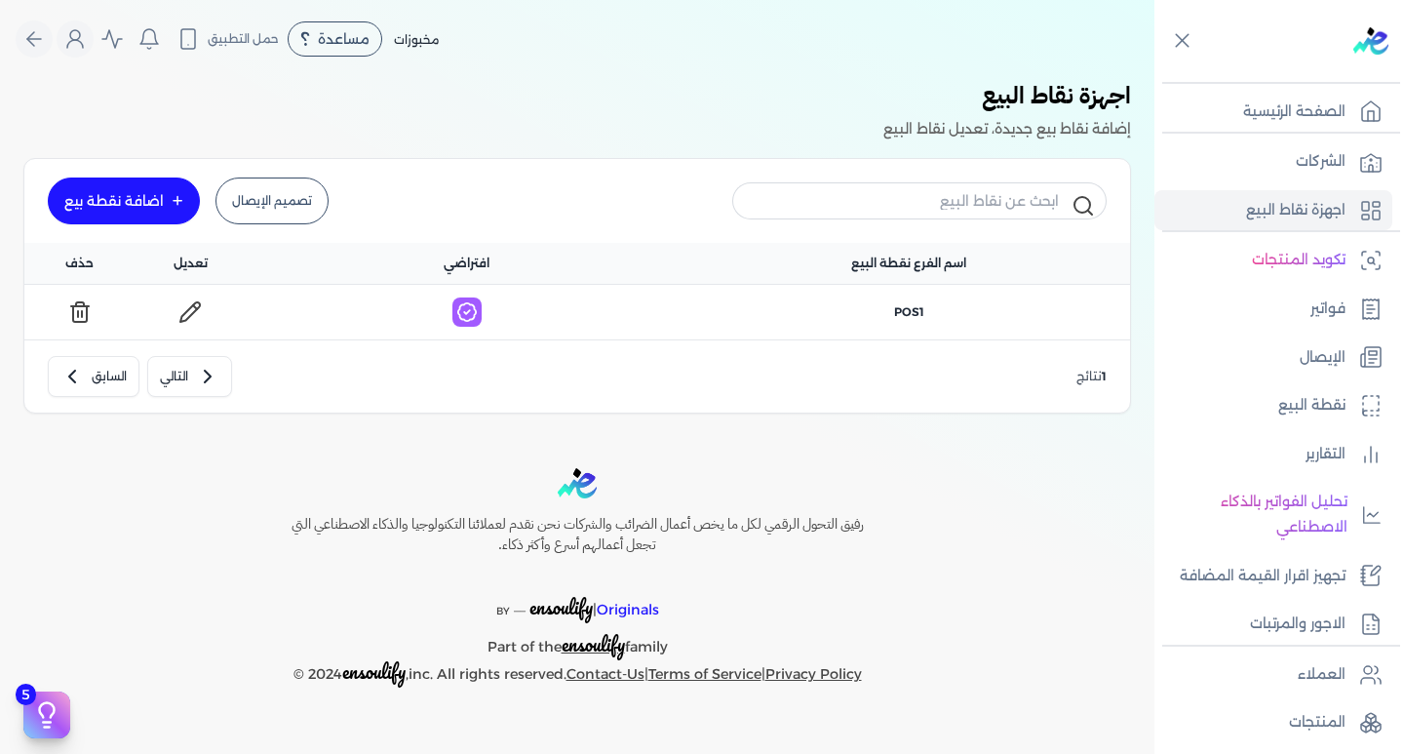
click at [129, 205] on div "اضافة نقطة بيع" at bounding box center [113, 201] width 99 height 14
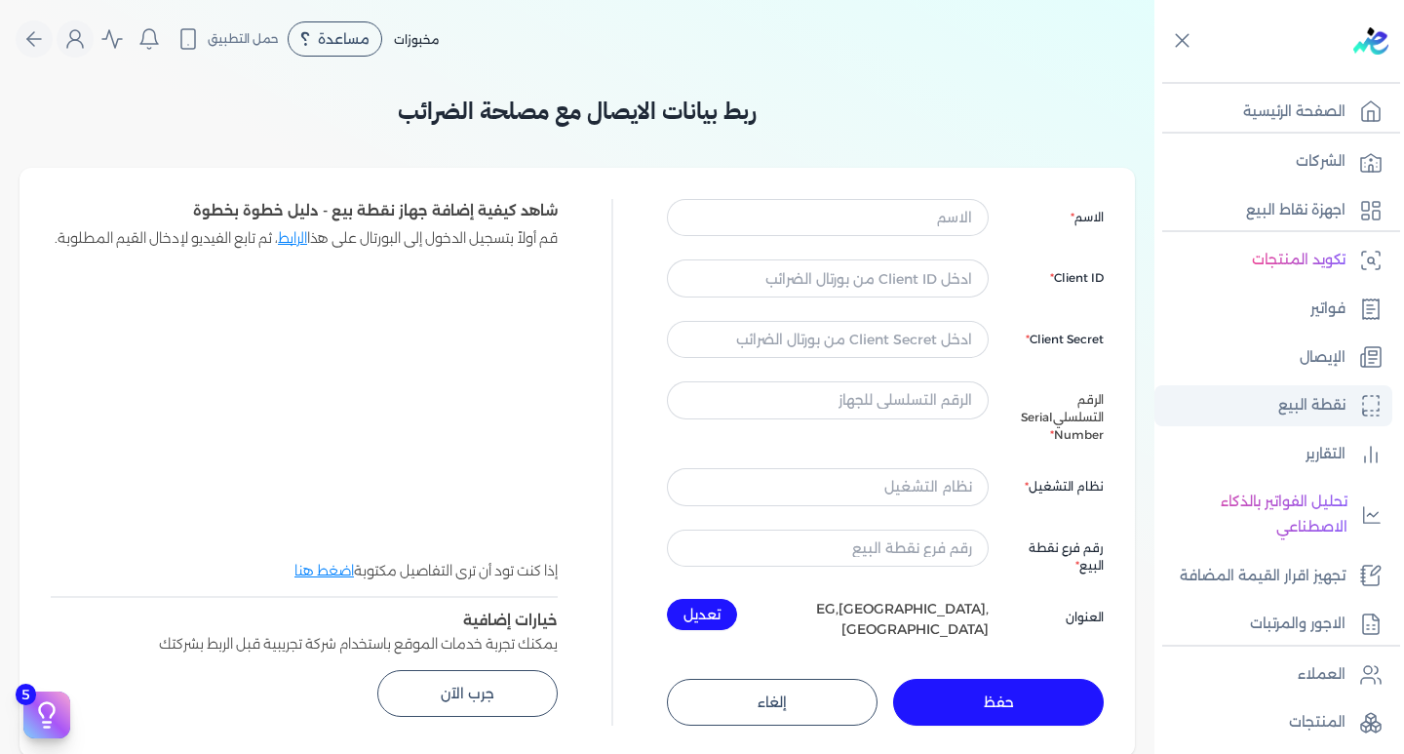
click at [1348, 403] on link "نقطة البيع" at bounding box center [1274, 405] width 238 height 41
select select
select select "EGP"
select select "EGS"
select select "B"
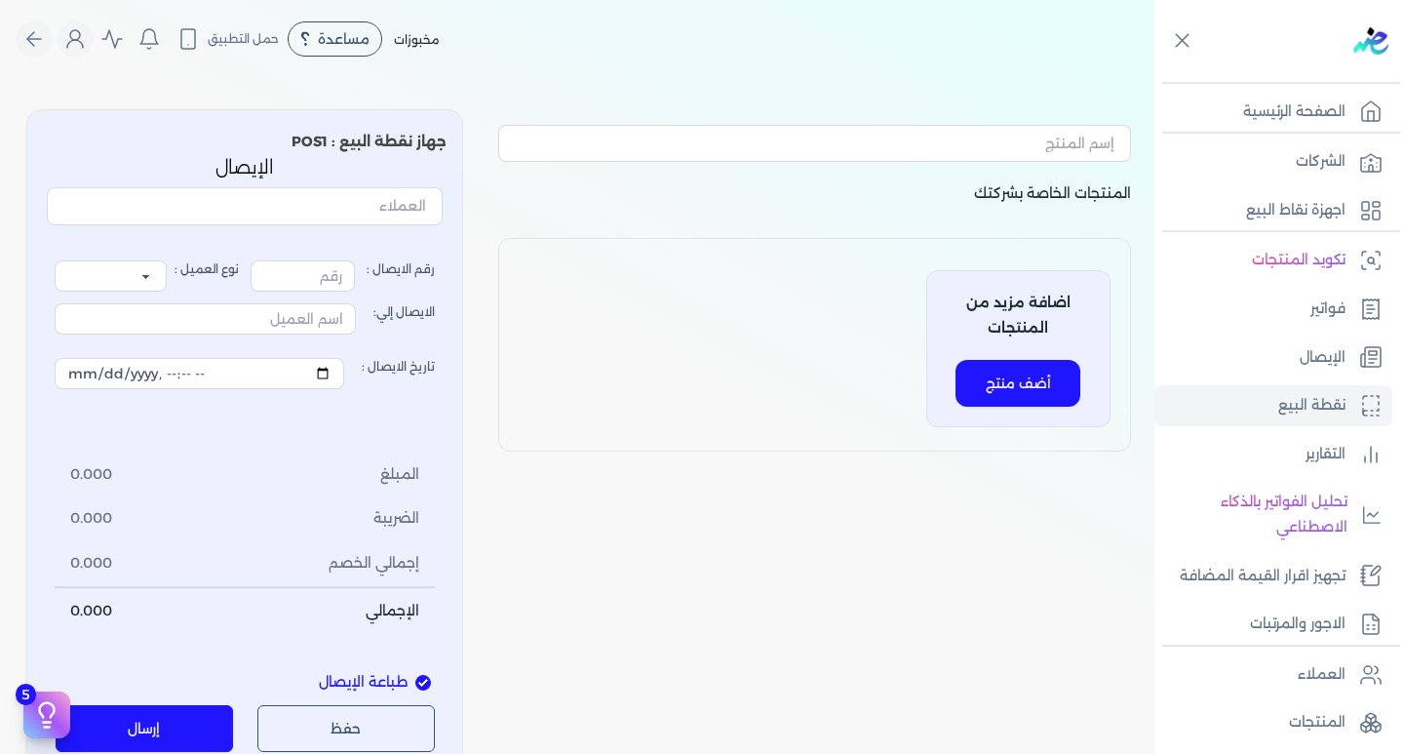
type input "18237"
select select "P"
type input "عميل نقدي"
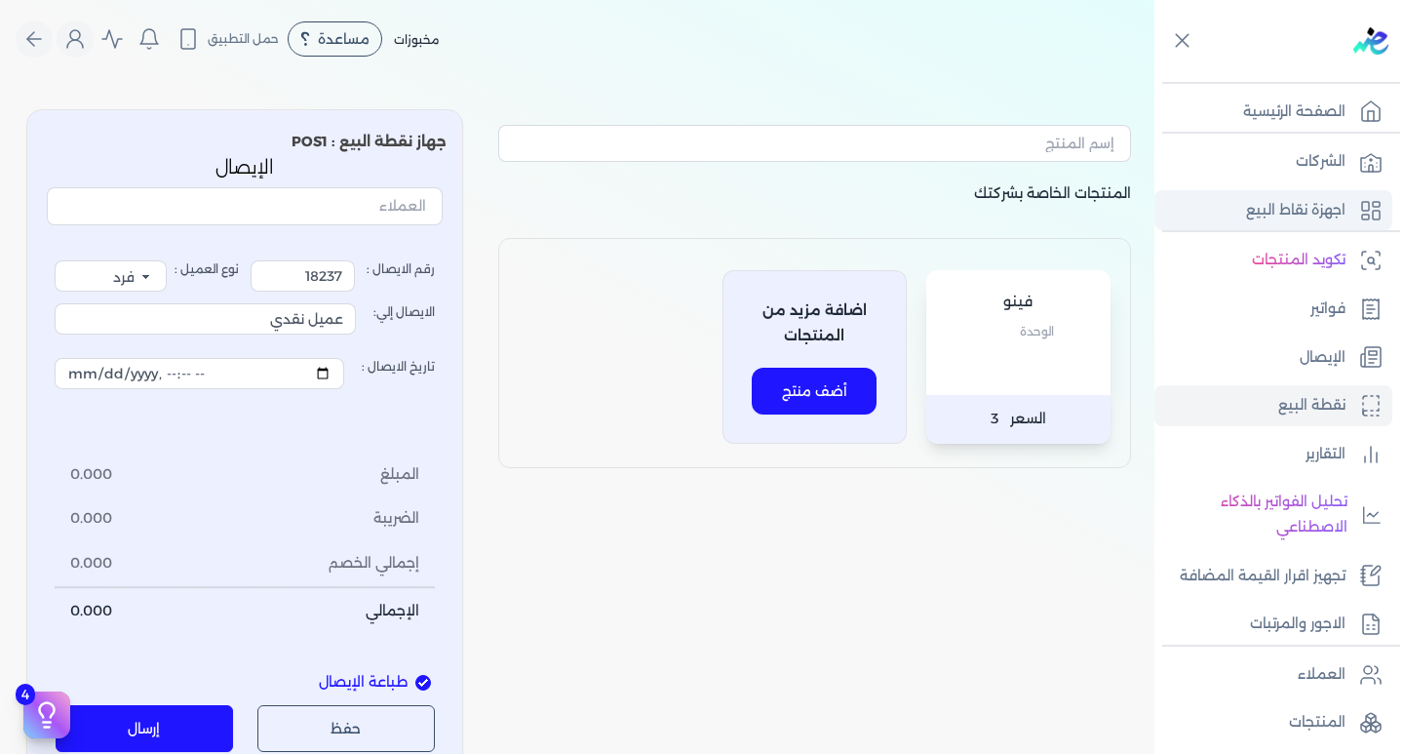
click at [1281, 200] on p "اجهزة نقاط البيع" at bounding box center [1295, 210] width 99 height 25
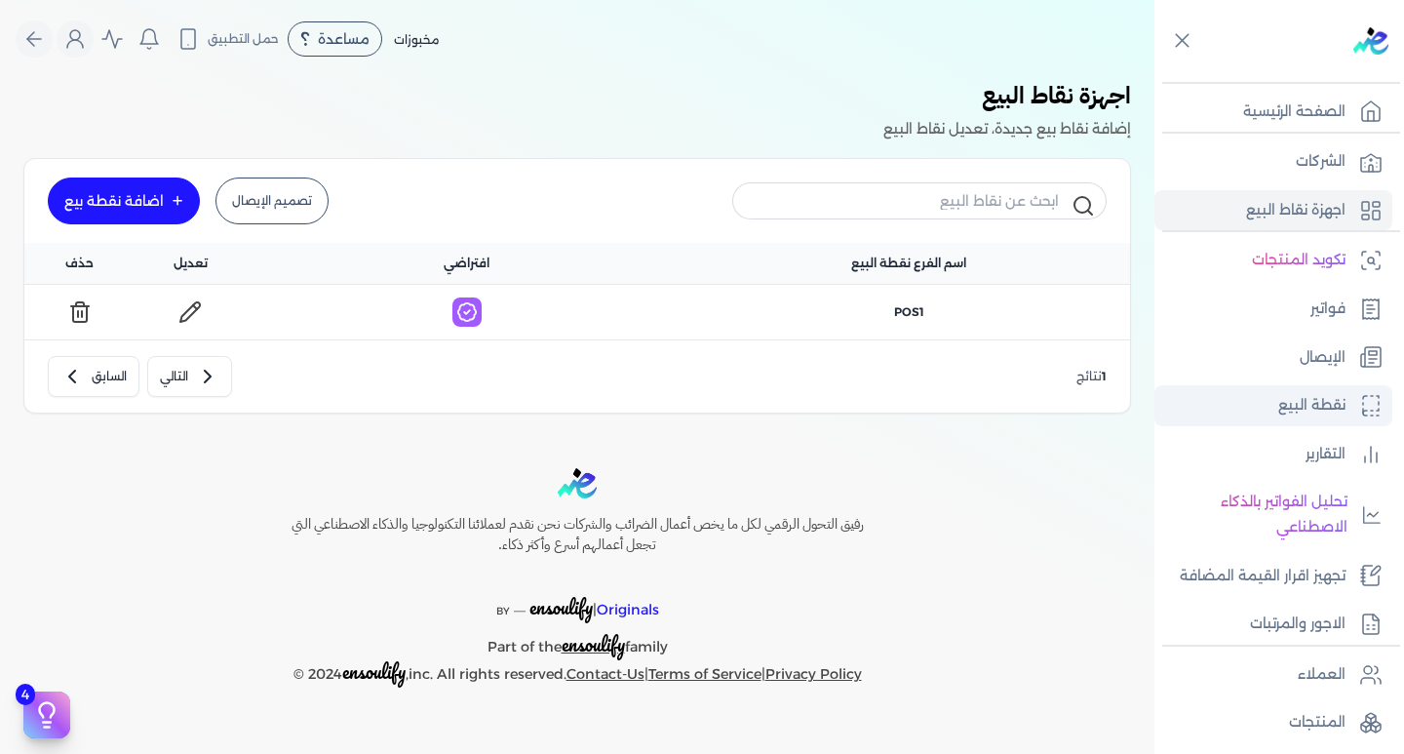
click at [1316, 406] on p "نقطة البيع" at bounding box center [1312, 405] width 67 height 25
select select "EGP"
select select "EGS"
select select "B"
